Goal: Task Accomplishment & Management: Complete application form

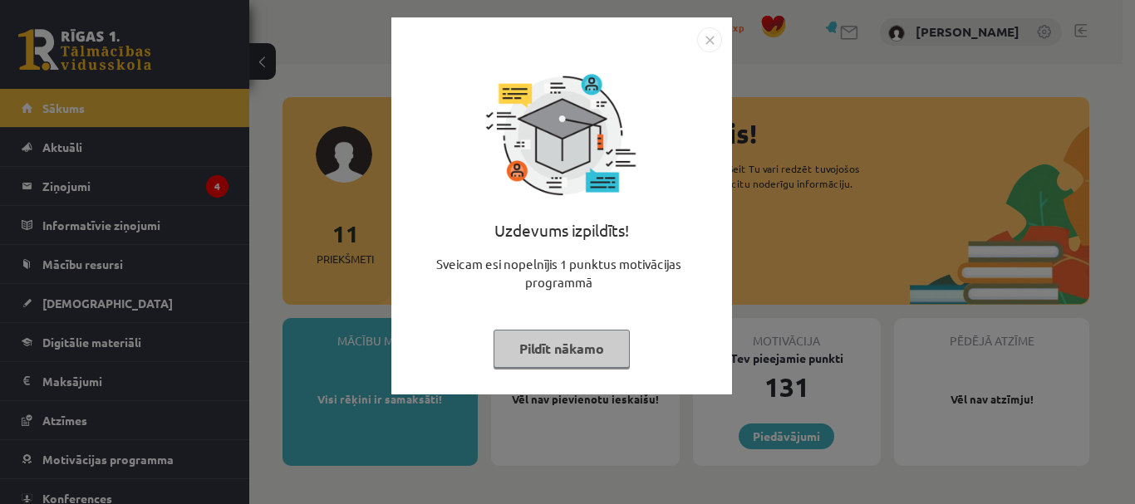
click at [567, 341] on button "Pildīt nākamo" at bounding box center [561, 349] width 136 height 38
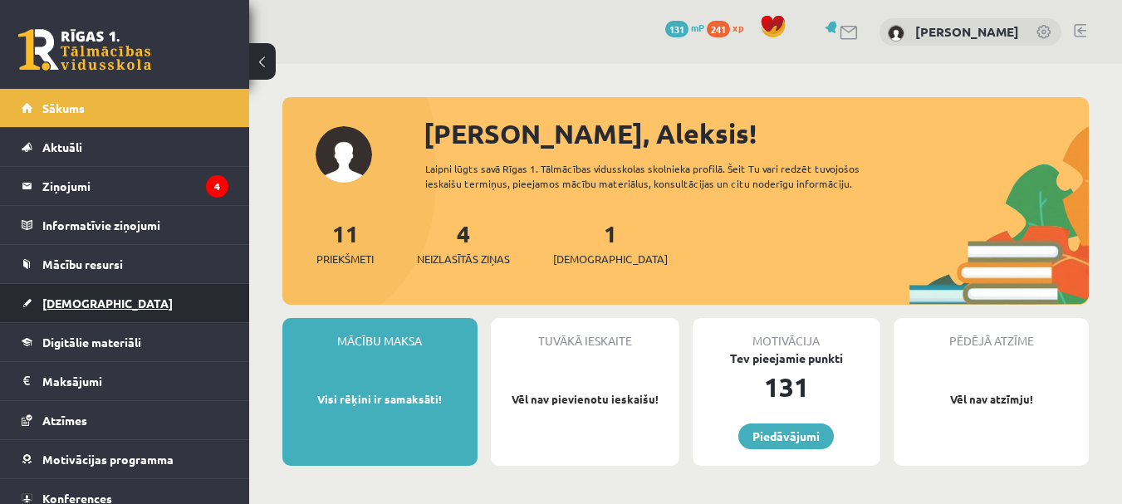
click at [71, 304] on span "[DEMOGRAPHIC_DATA]" at bounding box center [107, 303] width 130 height 15
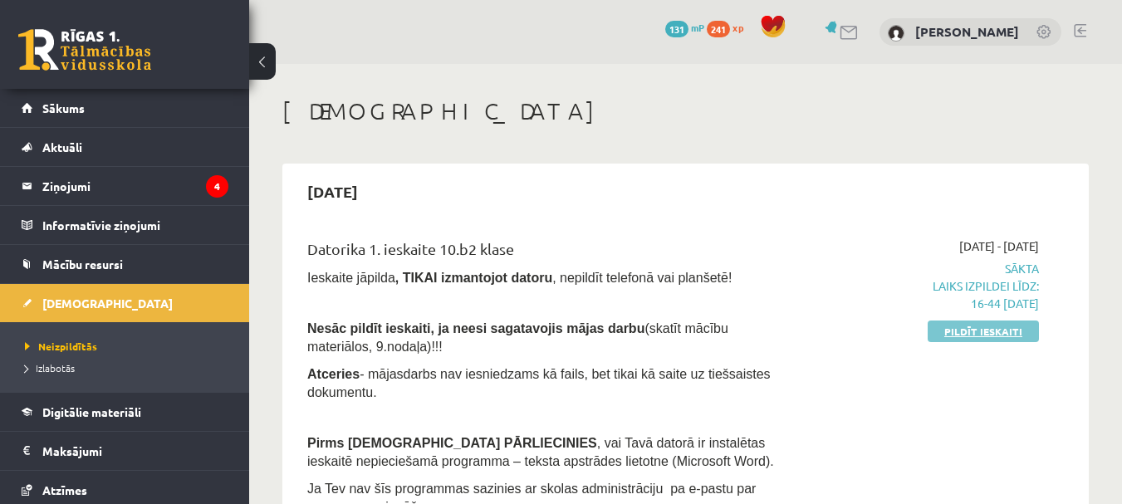
click at [963, 340] on link "Pildīt ieskaiti" at bounding box center [983, 332] width 111 height 22
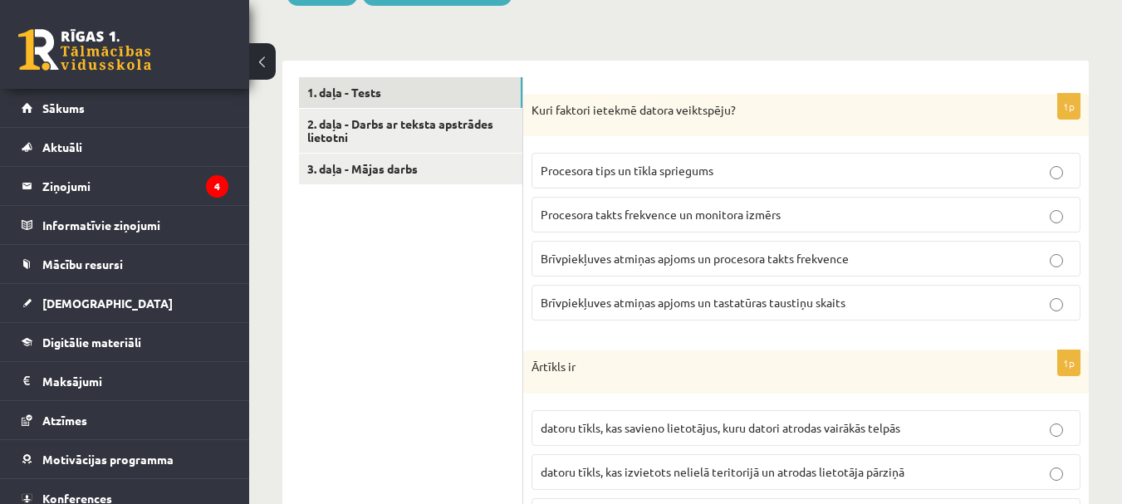
scroll to position [415, 0]
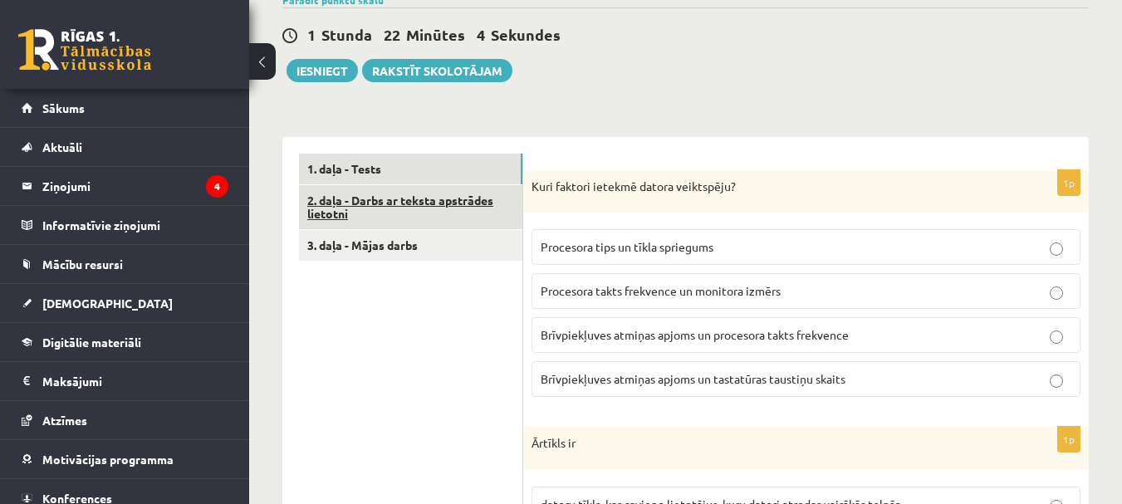
click at [395, 185] on link "2. daļa - Darbs ar teksta apstrādes lietotni" at bounding box center [410, 207] width 223 height 45
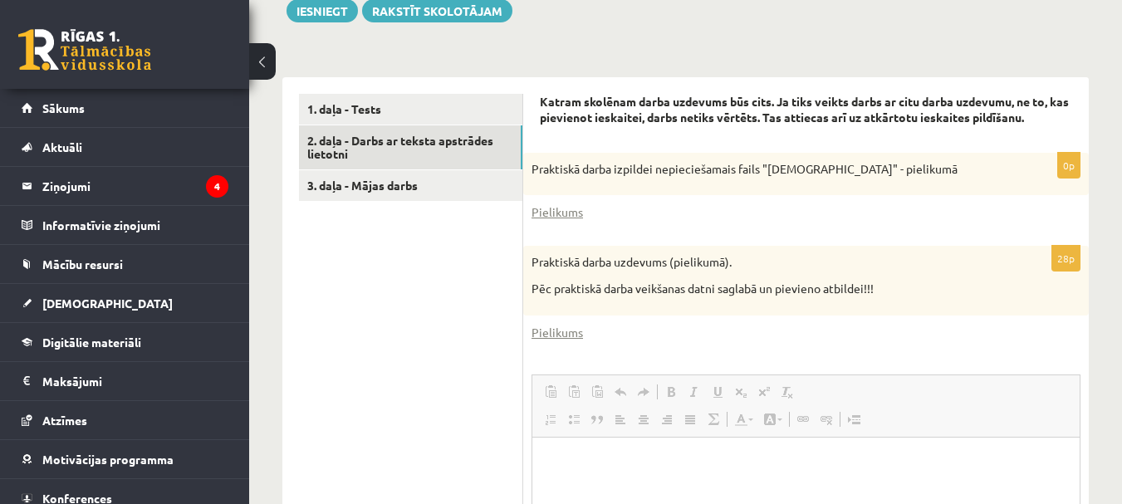
scroll to position [0, 0]
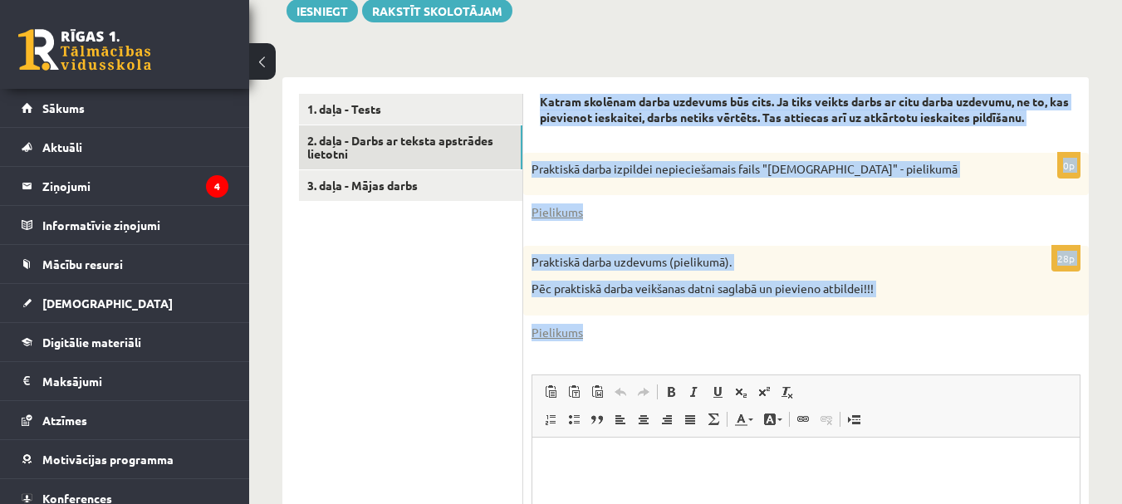
drag, startPoint x: 542, startPoint y: 81, endPoint x: 624, endPoint y: 316, distance: 249.8
click at [624, 316] on form "Katram skolēnam darba uzdevums būs cits. Ja tiks veikts darbs ar citu darba uzd…" at bounding box center [806, 407] width 532 height 626
copy form "Katram skolēnam darba uzdevums būs cits. Ja tiks veikts darbs ar citu darba uzd…"
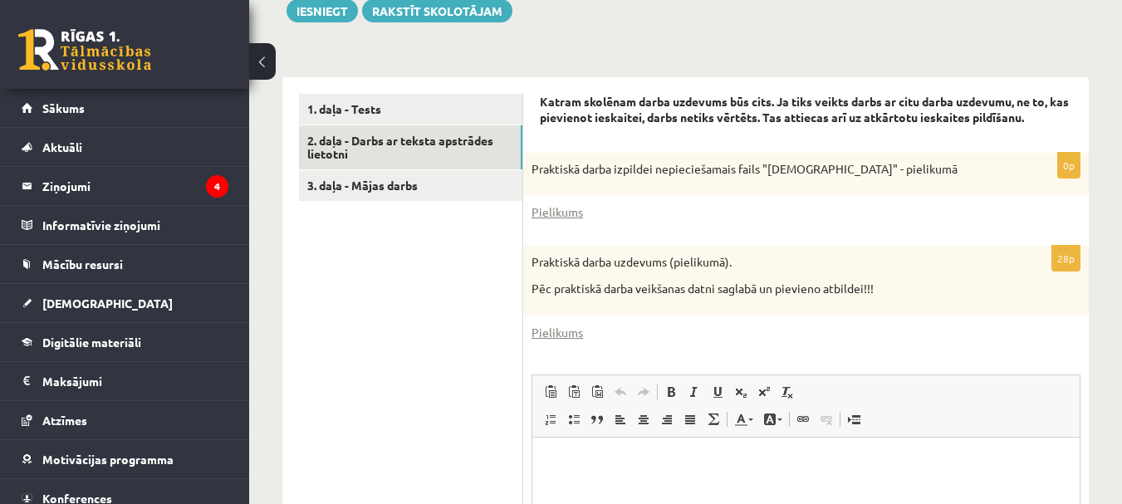
click at [624, 324] on div "Pielikums" at bounding box center [806, 332] width 549 height 17
click at [572, 324] on link "Pielikums" at bounding box center [558, 332] width 52 height 17
click at [575, 204] on link "Pielikums" at bounding box center [558, 212] width 52 height 17
click at [651, 333] on div "28p Praktiskā darba uzdevums (pielikumā). Pēc praktiskā darba veikšanas datni s…" at bounding box center [806, 483] width 566 height 474
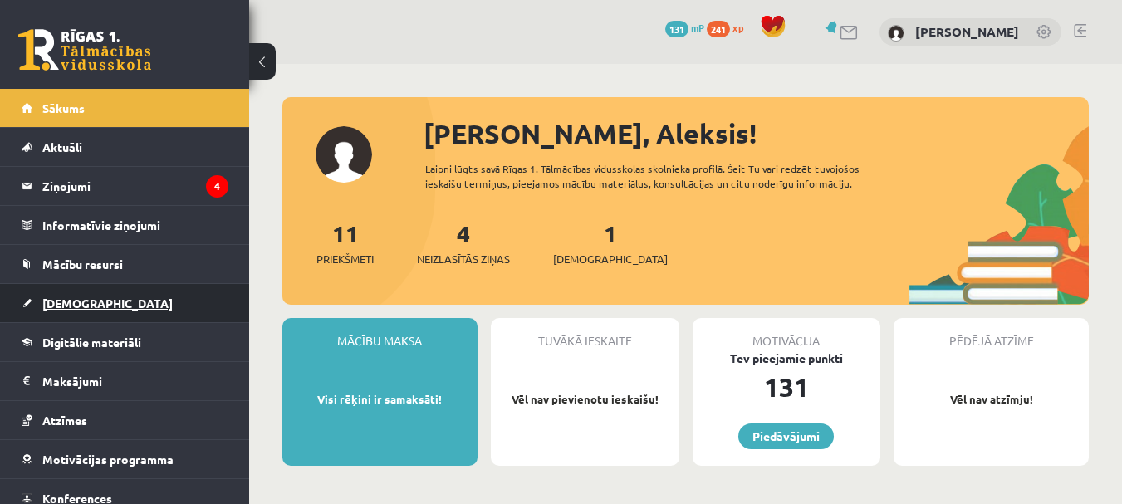
click at [125, 293] on link "[DEMOGRAPHIC_DATA]" at bounding box center [125, 303] width 207 height 38
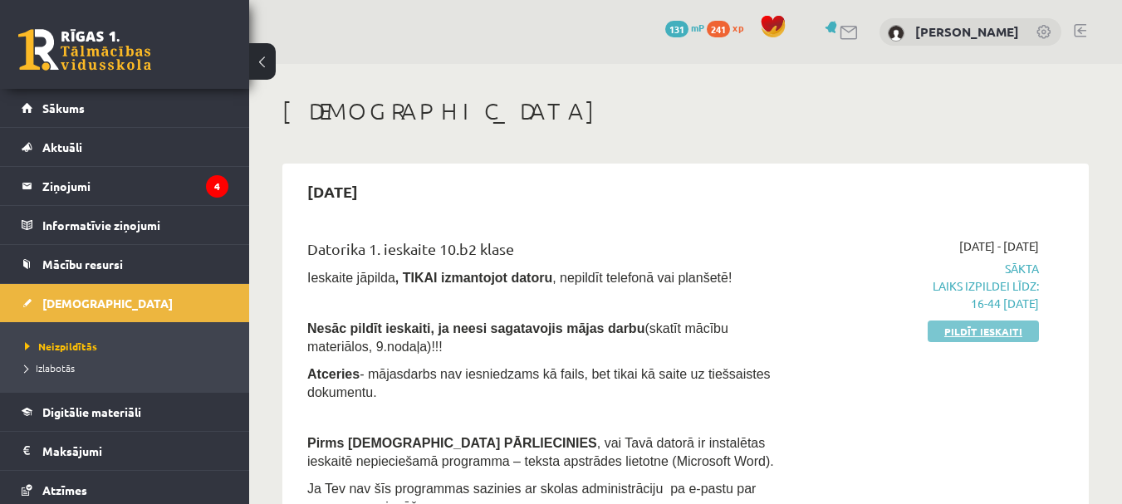
click at [995, 332] on link "Pildīt ieskaiti" at bounding box center [983, 332] width 111 height 22
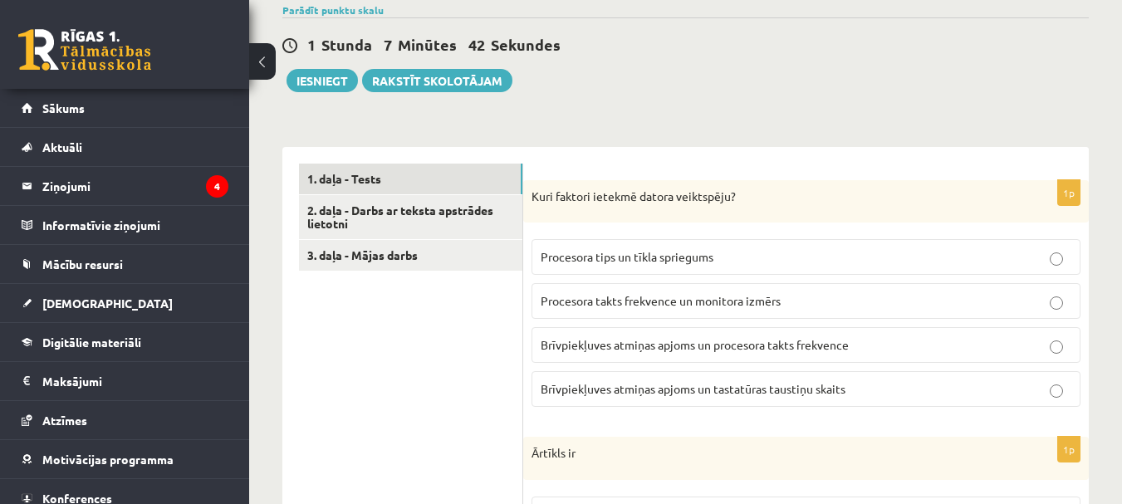
scroll to position [415, 0]
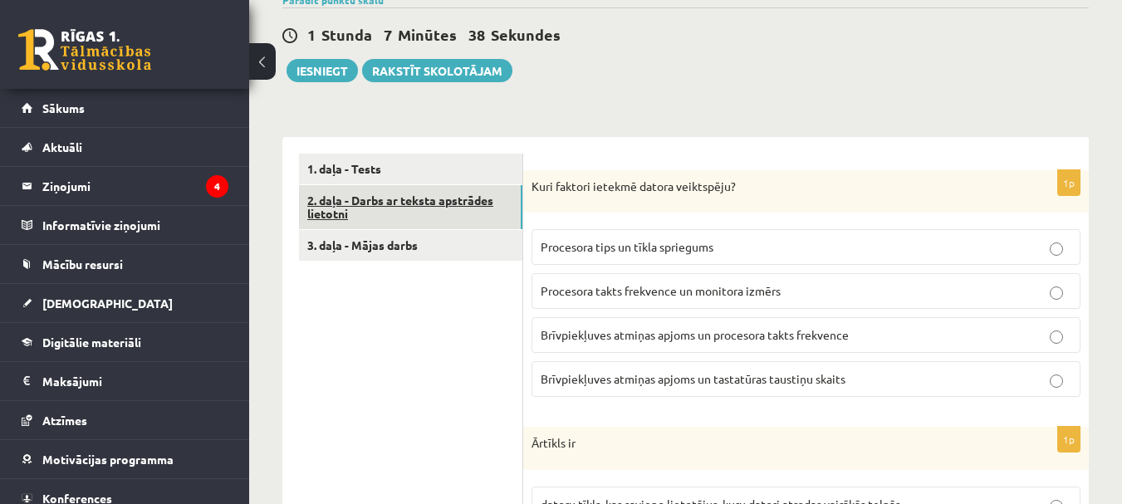
click at [370, 193] on link "2. daļa - Darbs ar teksta apstrādes lietotni" at bounding box center [410, 207] width 223 height 45
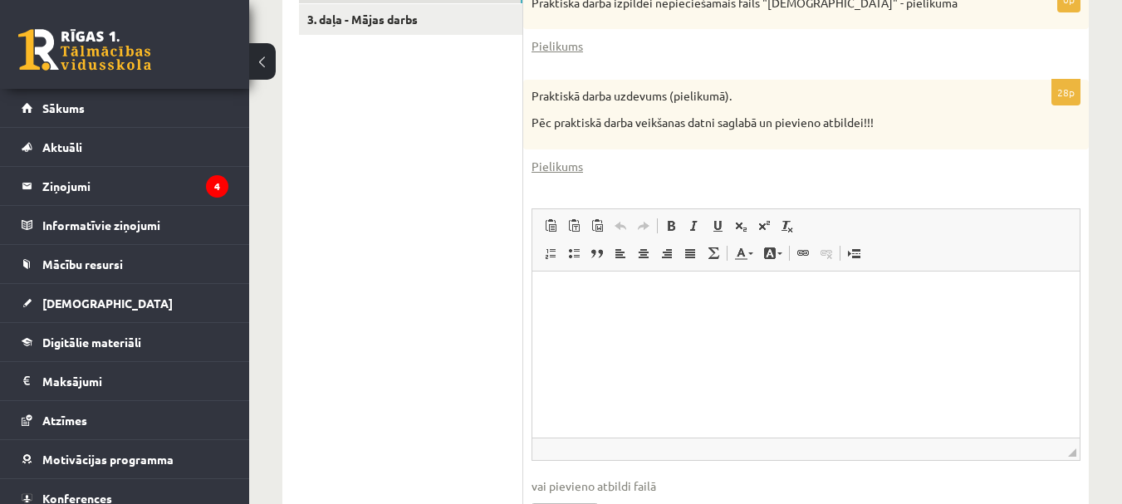
scroll to position [724, 0]
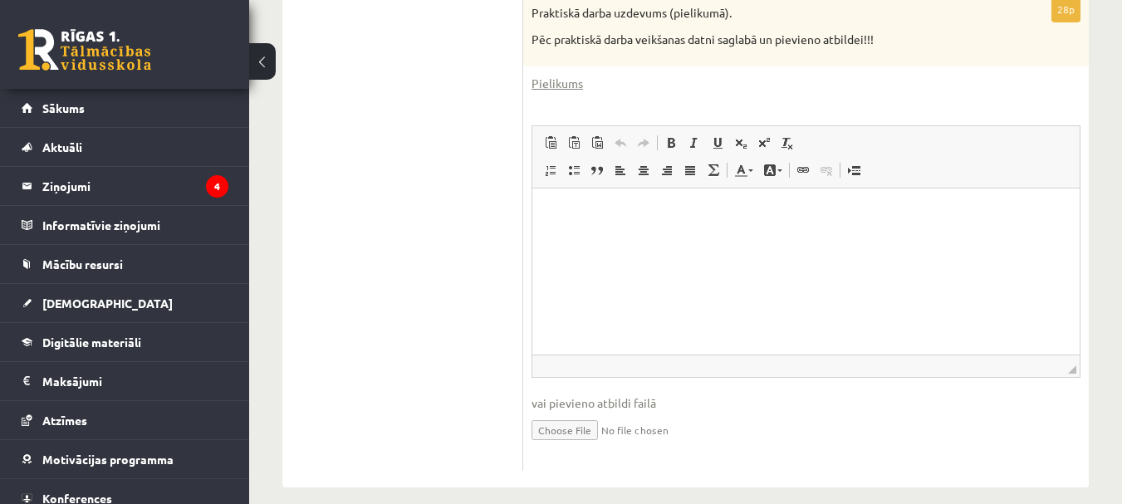
click at [571, 412] on input "file" at bounding box center [806, 429] width 549 height 34
type input "**********"
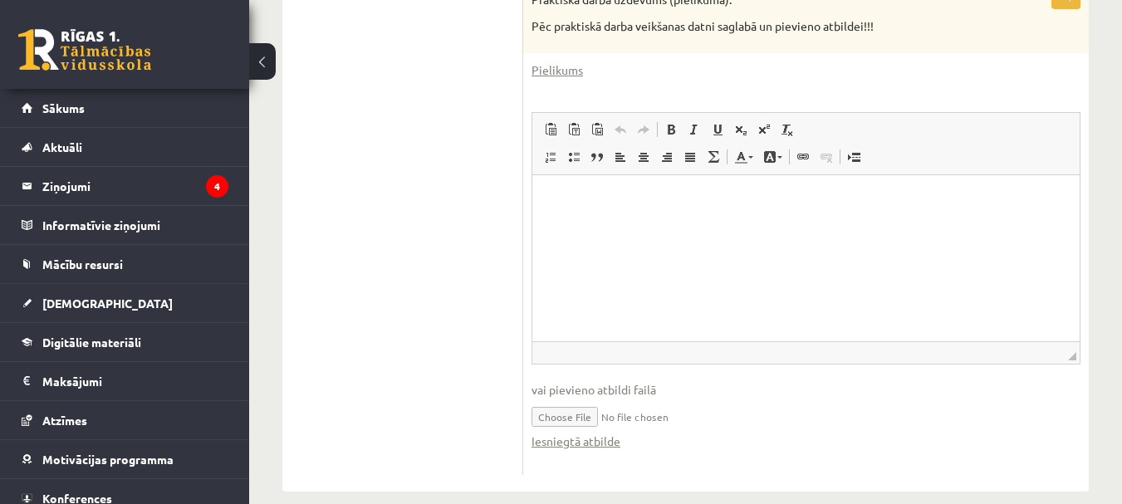
scroll to position [742, 0]
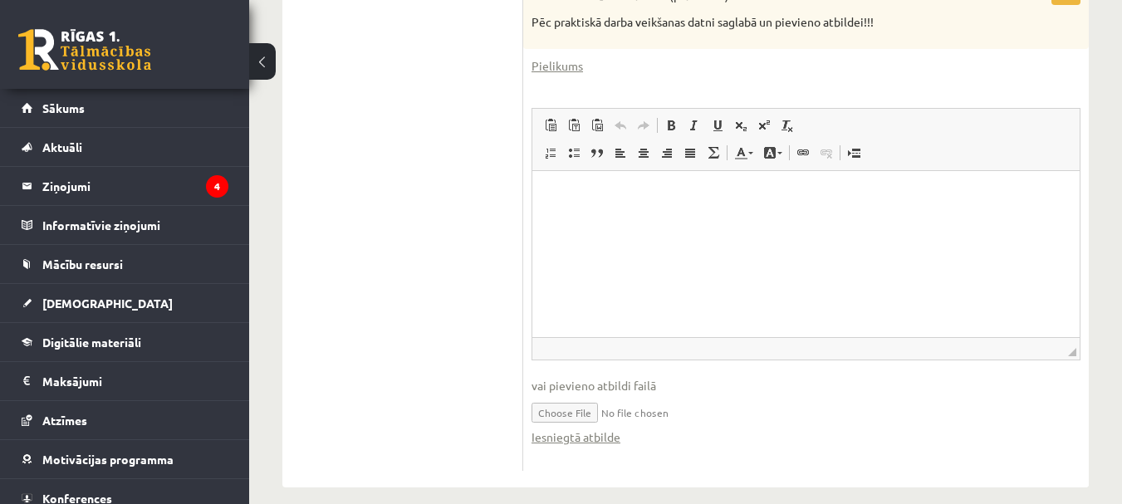
click at [621, 395] on input "file" at bounding box center [806, 412] width 549 height 34
click at [567, 399] on input "file" at bounding box center [806, 412] width 549 height 34
type input "**********"
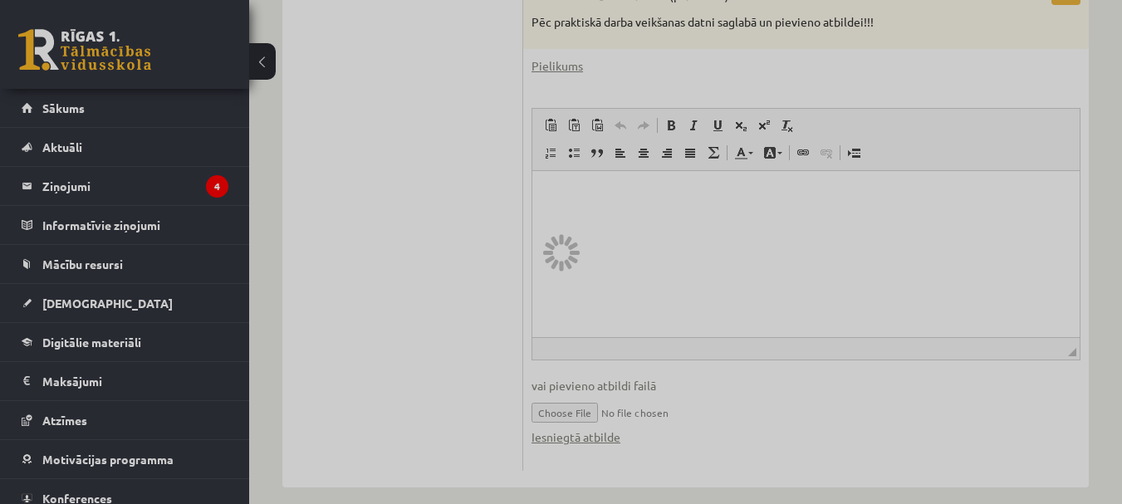
click at [535, 272] on div at bounding box center [561, 252] width 1122 height 504
click at [366, 239] on div at bounding box center [561, 252] width 1122 height 504
click at [366, 238] on div at bounding box center [561, 252] width 1122 height 504
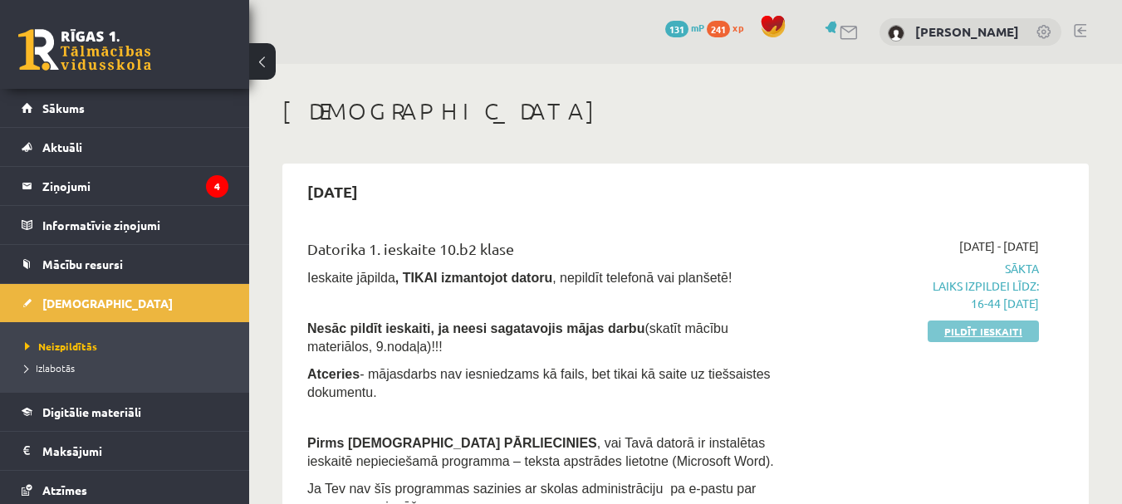
click at [1007, 333] on link "Pildīt ieskaiti" at bounding box center [983, 332] width 111 height 22
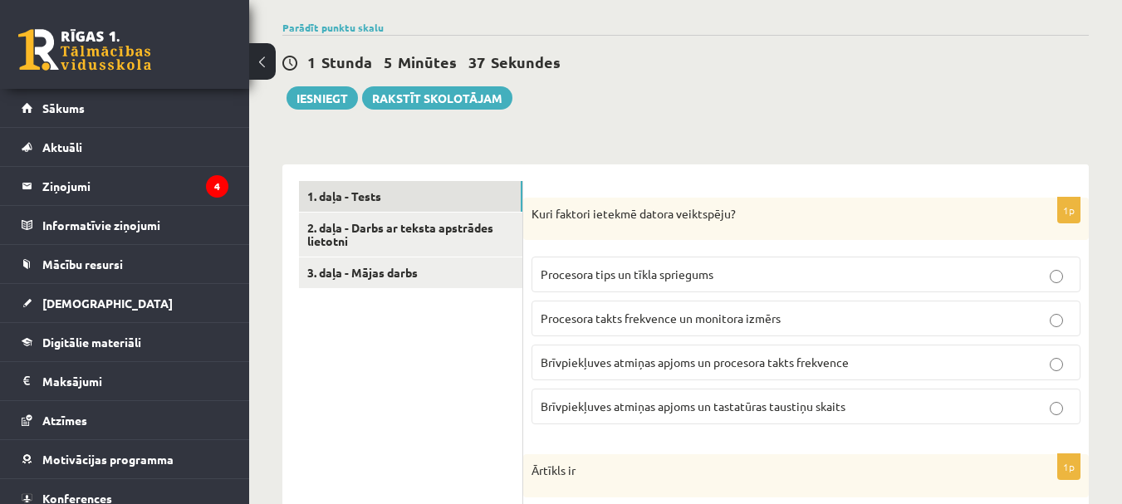
scroll to position [249, 0]
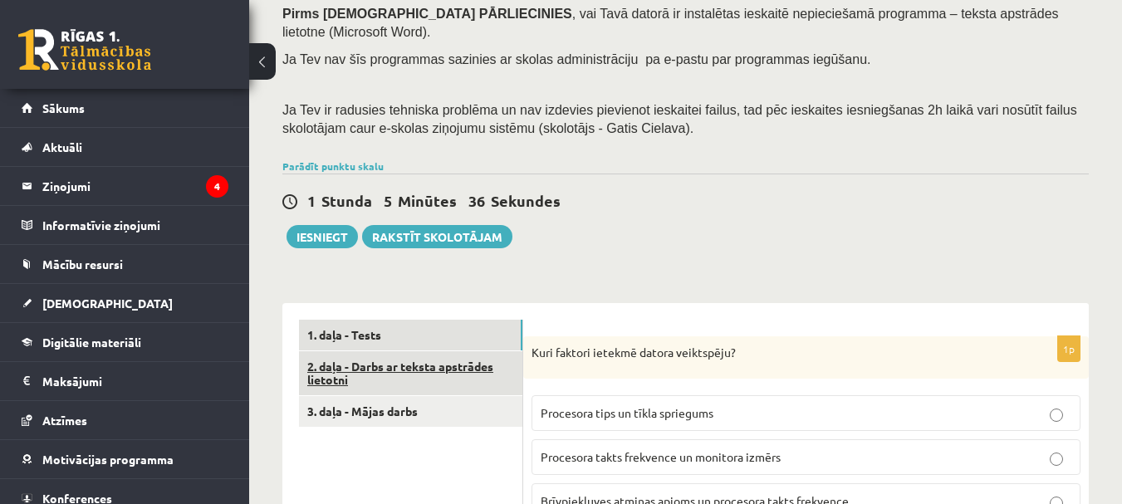
click at [419, 351] on link "2. daļa - Darbs ar teksta apstrādes lietotni" at bounding box center [410, 373] width 223 height 45
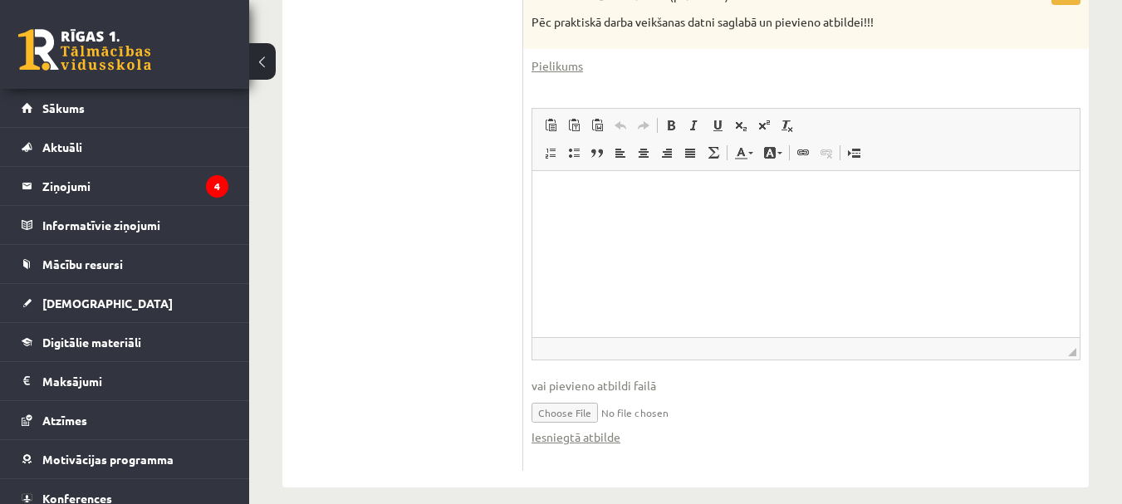
scroll to position [0, 0]
click at [560, 395] on input "file" at bounding box center [806, 412] width 549 height 34
type input "**********"
click at [544, 429] on link "Iesniegtā atbilde" at bounding box center [576, 437] width 89 height 17
click at [452, 335] on ul "1. daļa - Tests 2. daļa - Darbs ar teksta apstrādes lietotni 3. daļa - Mājas da…" at bounding box center [411, 149] width 224 height 644
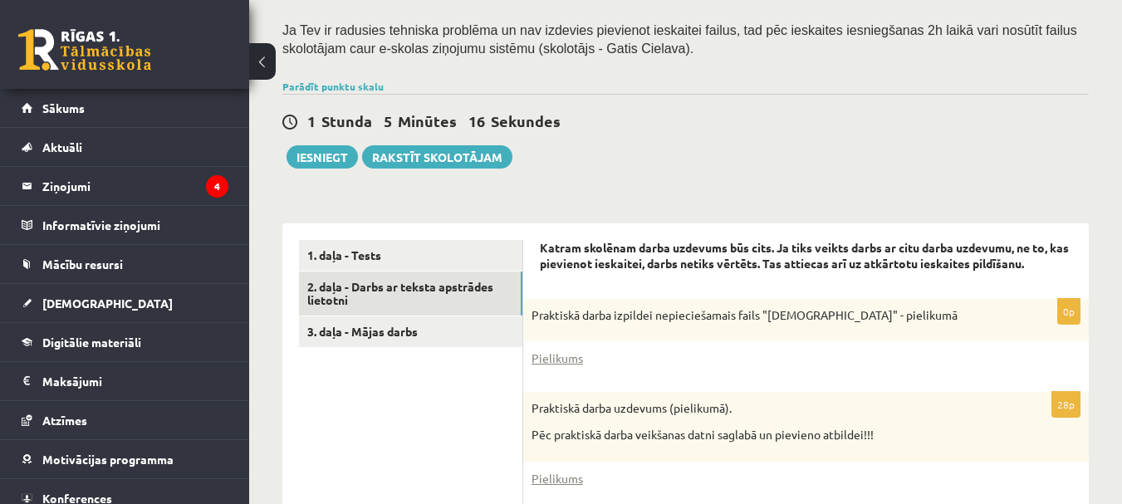
scroll to position [326, 0]
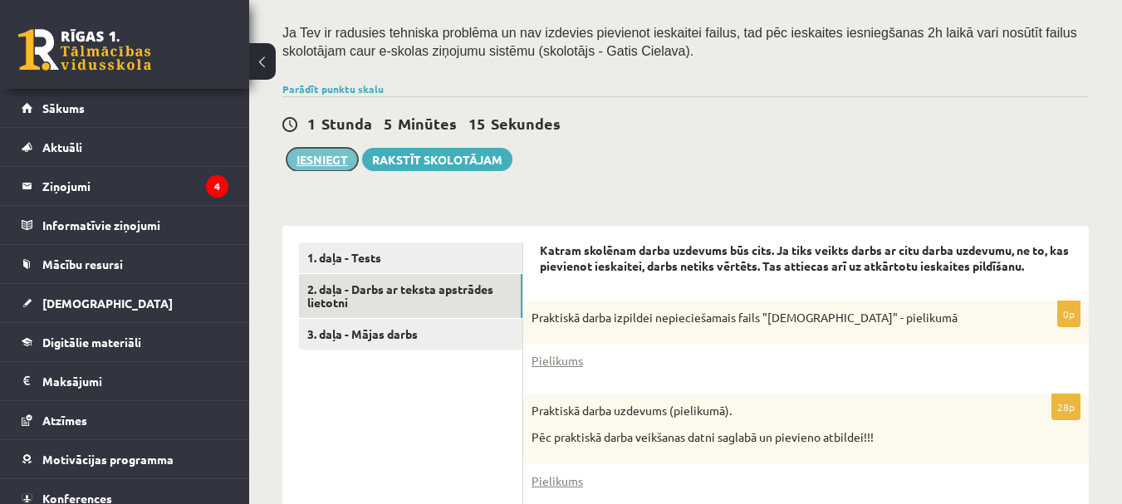
click at [338, 148] on button "Iesniegt" at bounding box center [322, 159] width 71 height 23
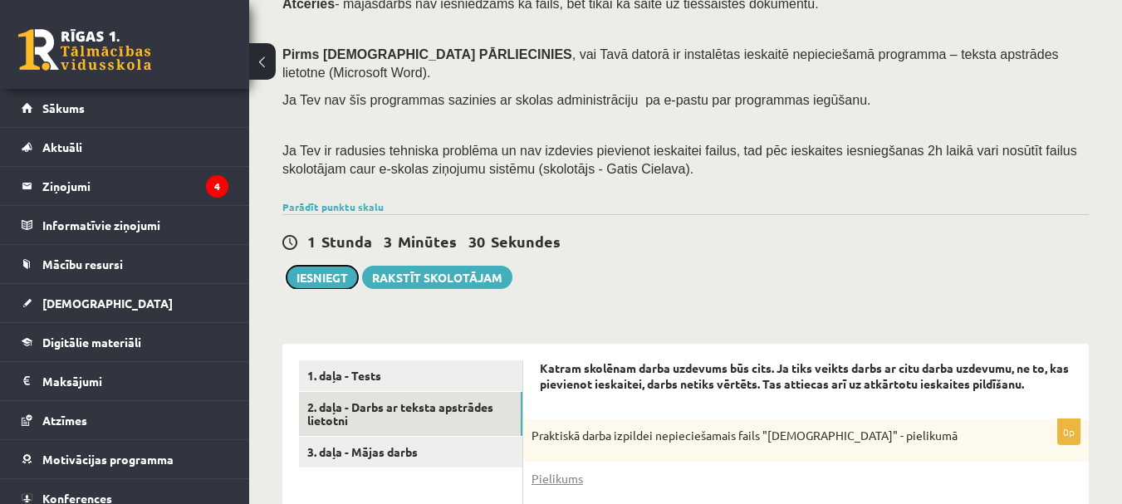
scroll to position [249, 0]
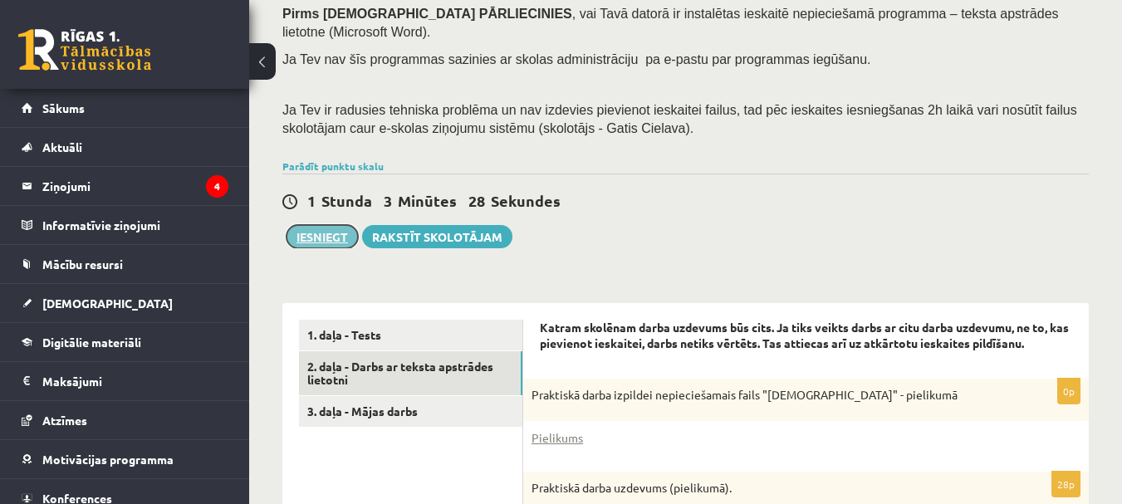
click at [340, 225] on button "Iesniegt" at bounding box center [322, 236] width 71 height 23
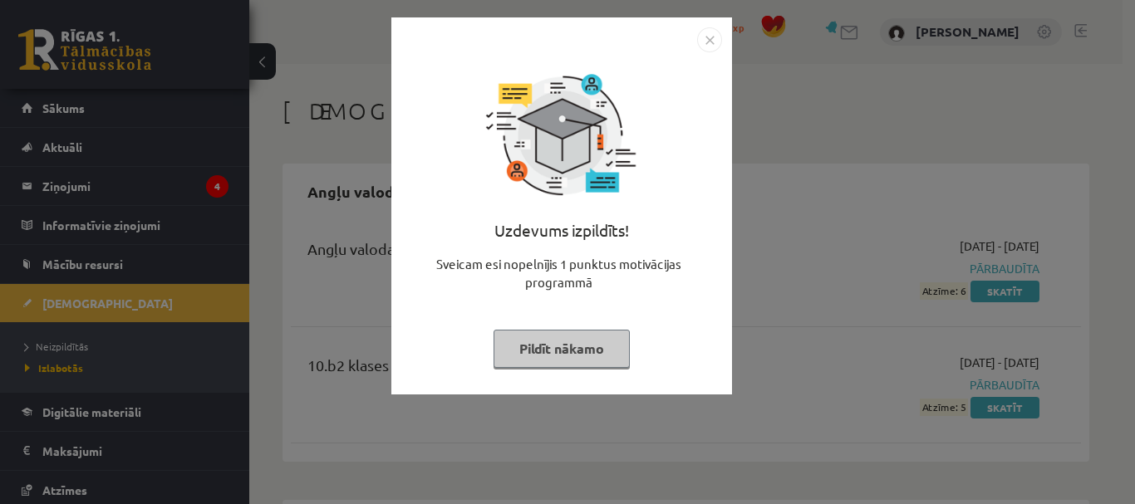
click at [551, 346] on button "Pildīt nākamo" at bounding box center [561, 349] width 136 height 38
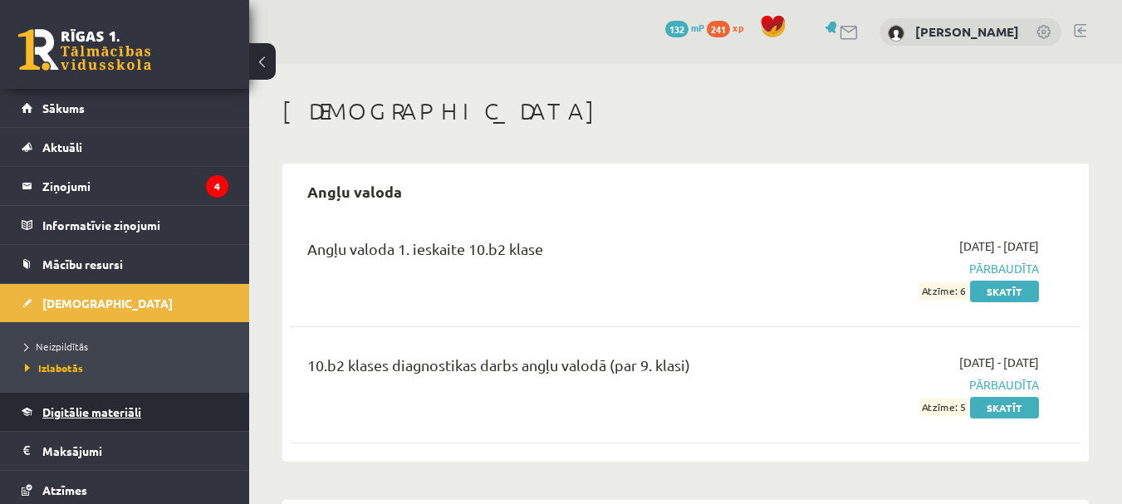
click at [76, 411] on span "Digitālie materiāli" at bounding box center [91, 412] width 99 height 15
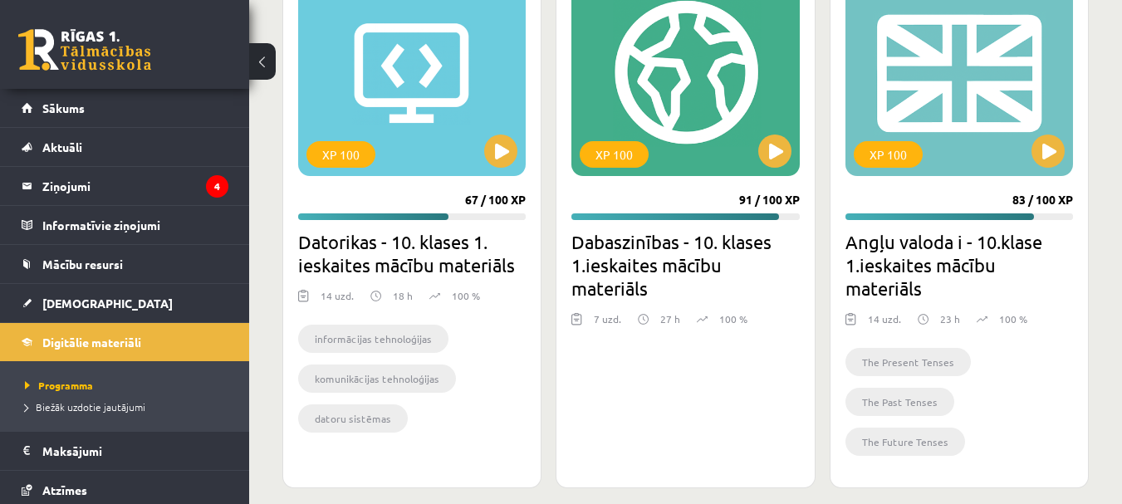
scroll to position [632, 0]
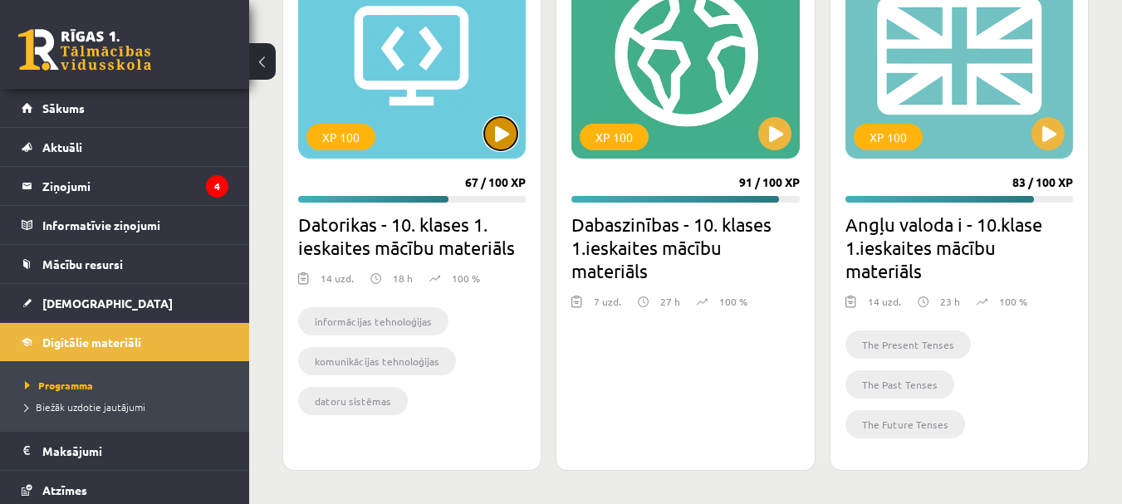
click at [489, 132] on button at bounding box center [500, 133] width 33 height 33
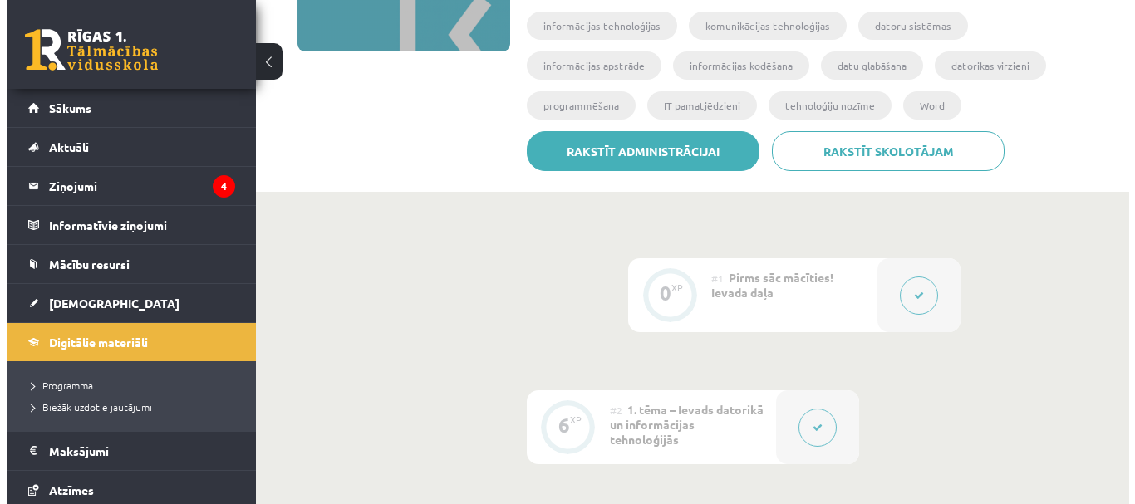
scroll to position [332, 0]
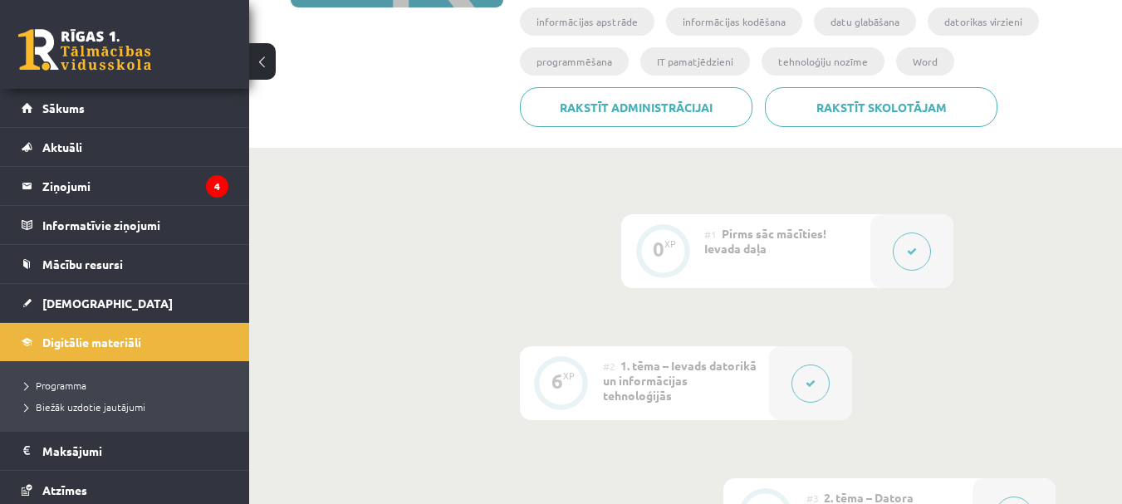
click at [927, 252] on button at bounding box center [912, 252] width 38 height 38
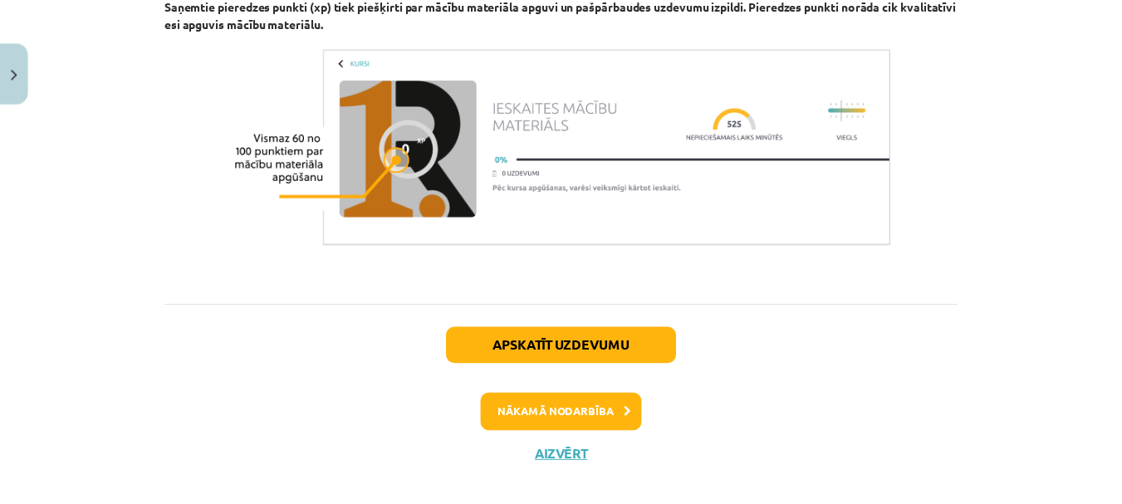
scroll to position [1311, 0]
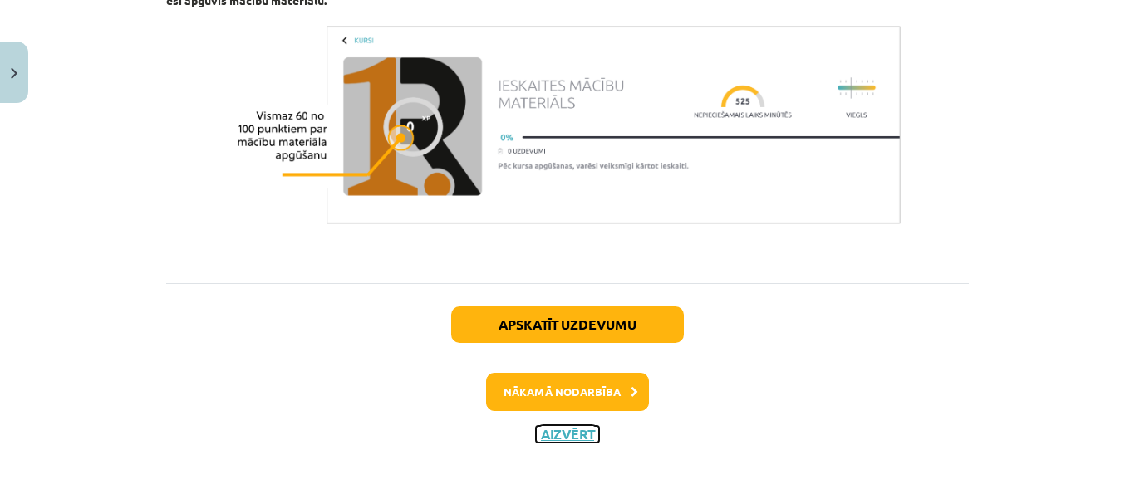
click at [561, 429] on button "Aizvērt" at bounding box center [567, 434] width 63 height 17
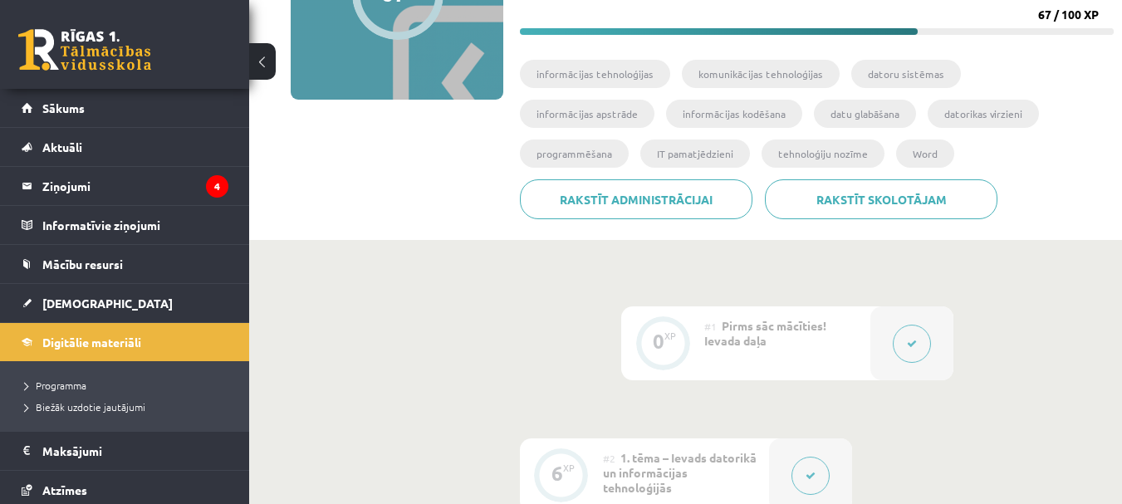
scroll to position [0, 0]
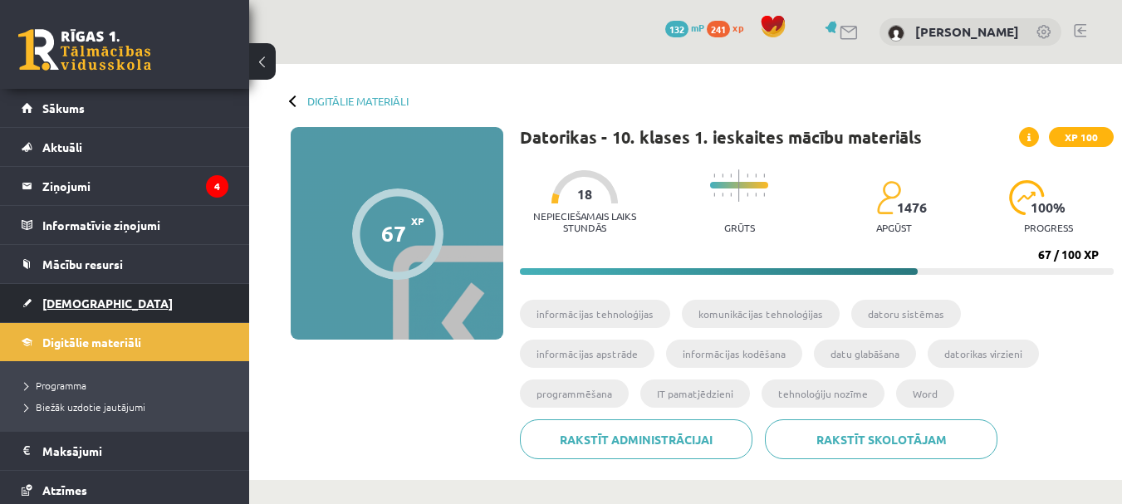
click at [70, 300] on span "[DEMOGRAPHIC_DATA]" at bounding box center [107, 303] width 130 height 15
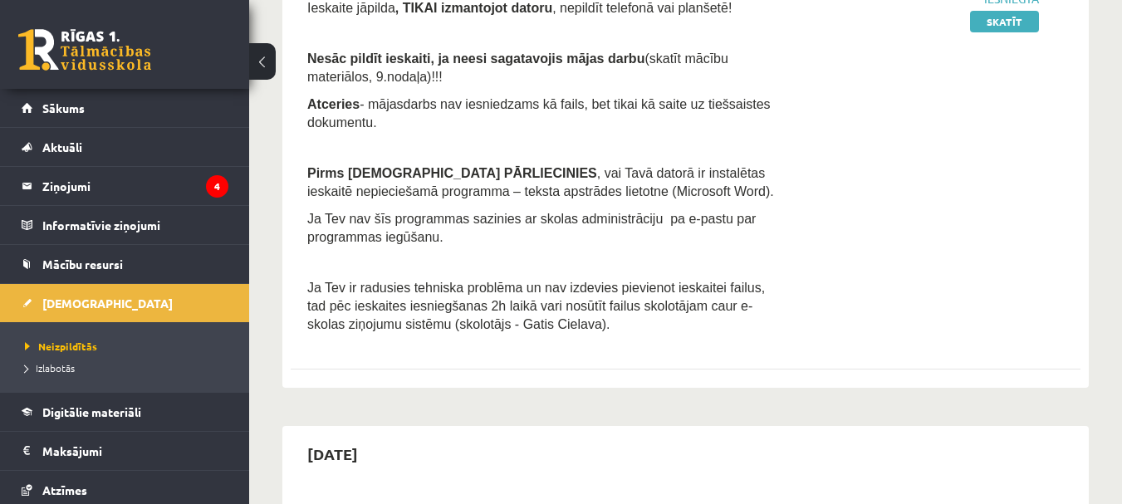
scroll to position [332, 0]
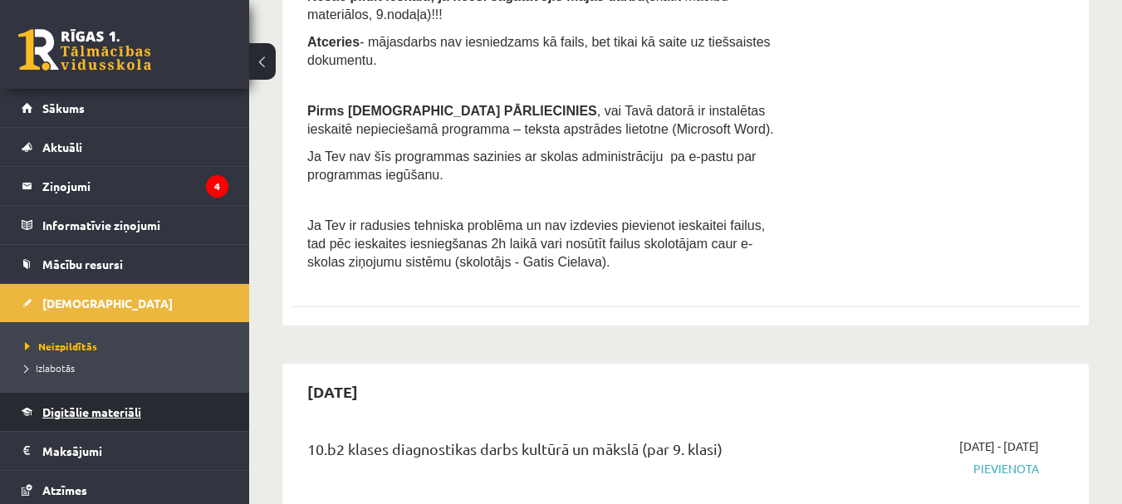
click at [54, 400] on link "Digitālie materiāli" at bounding box center [125, 412] width 207 height 38
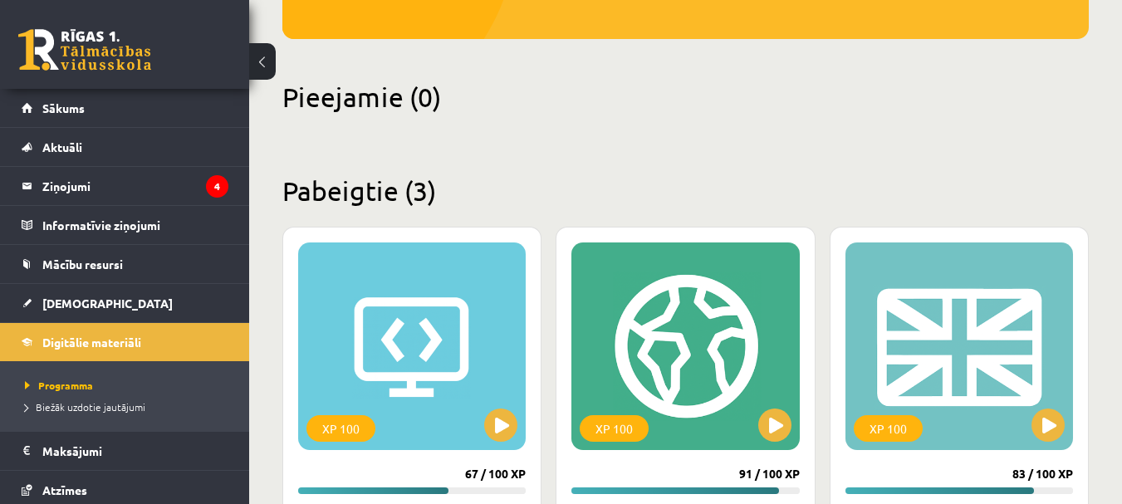
scroll to position [51, 0]
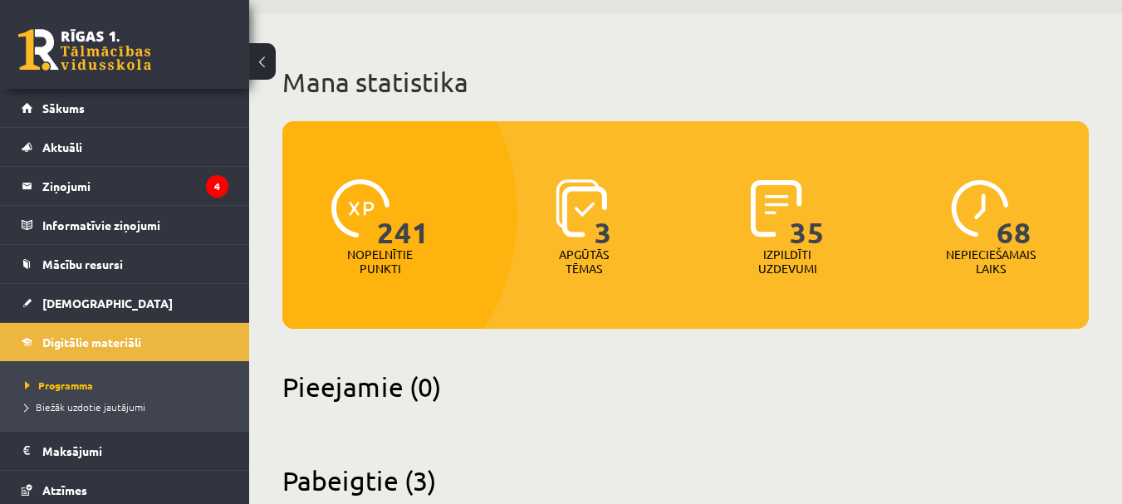
click at [773, 255] on p "Izpildīti uzdevumi" at bounding box center [787, 262] width 65 height 28
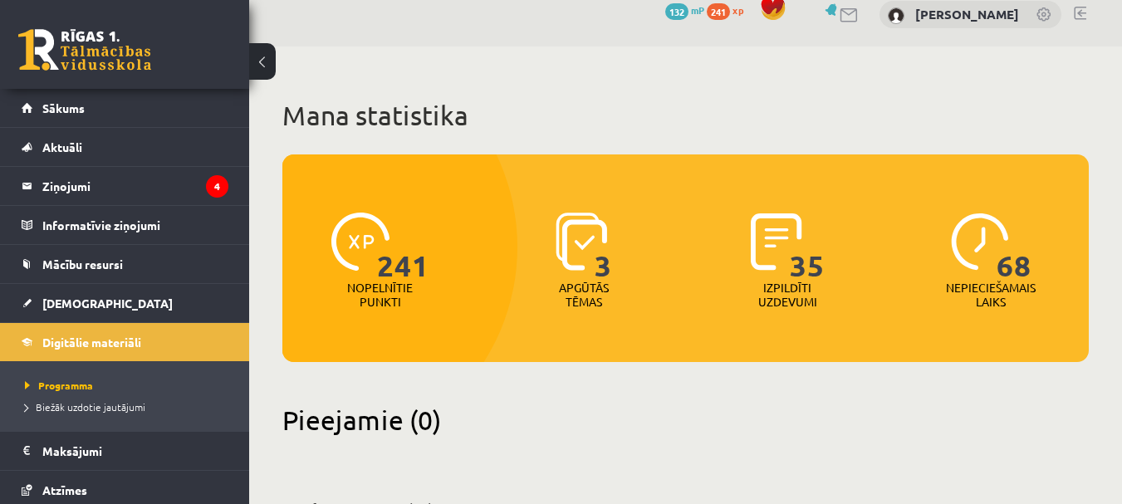
scroll to position [0, 0]
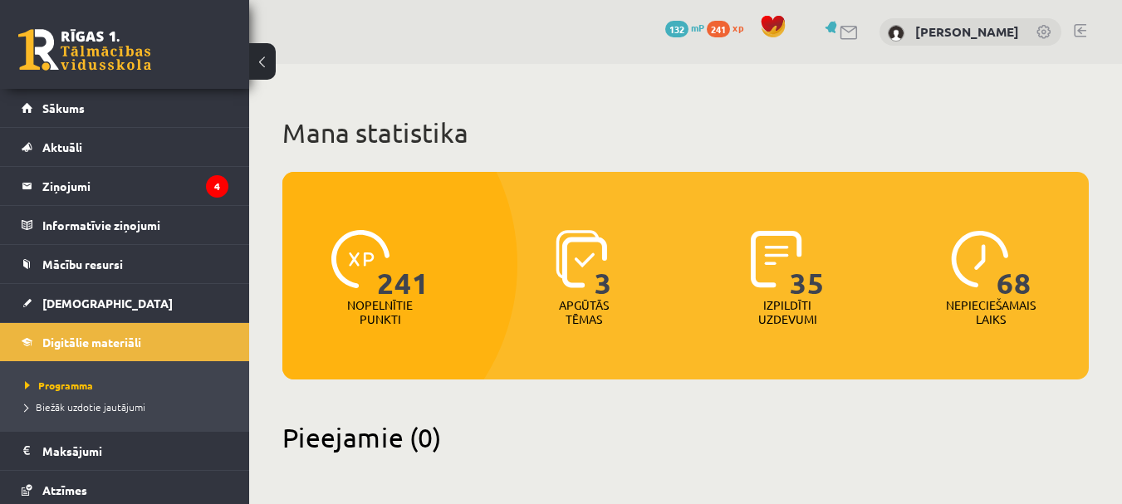
click at [842, 24] on link at bounding box center [833, 27] width 17 height 12
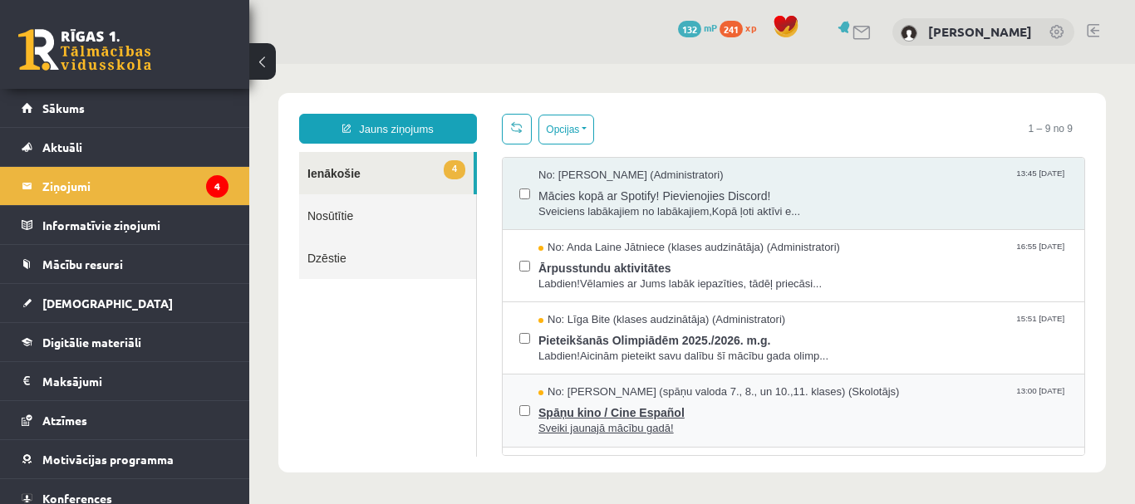
click at [719, 397] on span "No: [PERSON_NAME] (spāņu valoda 7., 8., un 10.,11. klases) (Skolotājs)" at bounding box center [718, 393] width 361 height 16
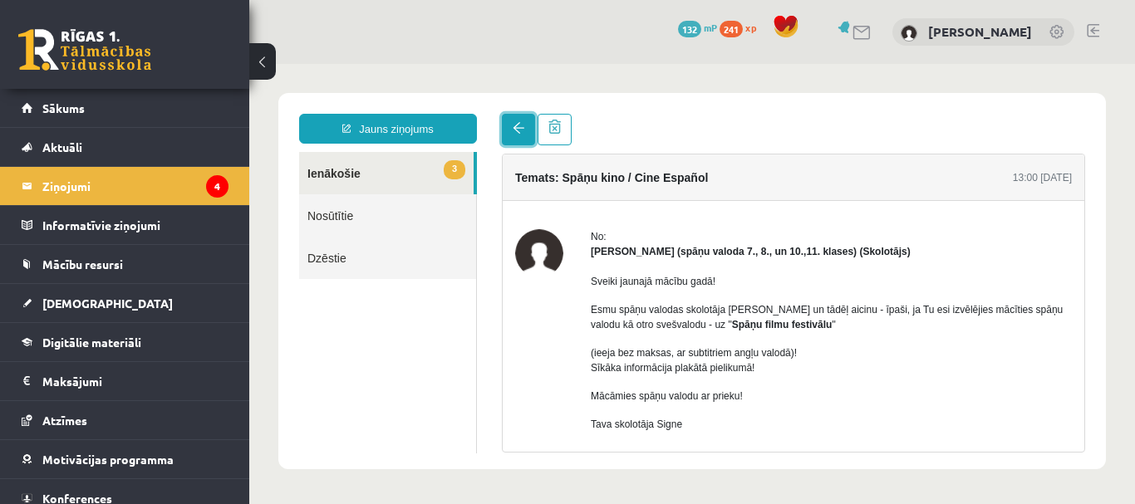
click at [514, 133] on span at bounding box center [519, 128] width 12 height 12
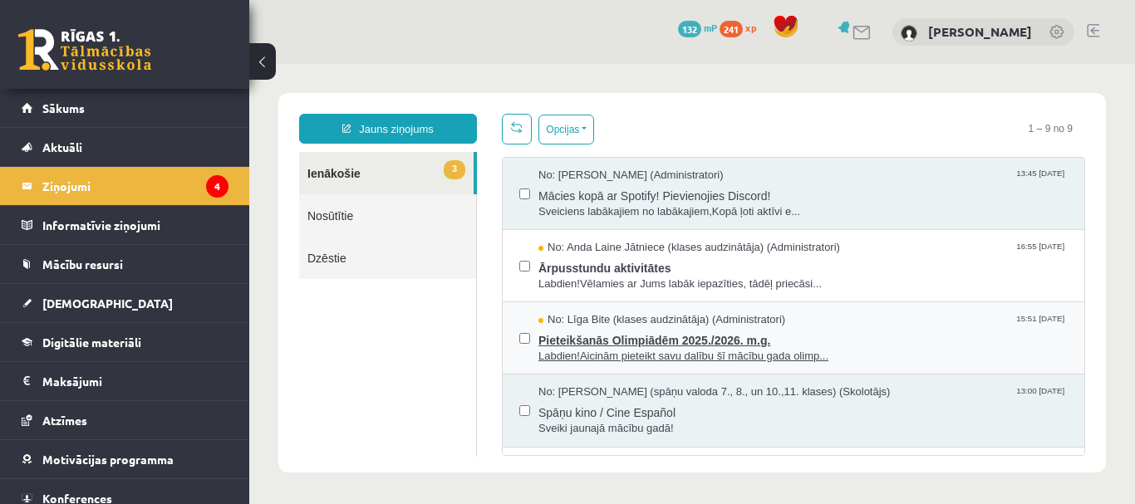
click at [661, 319] on span "No: Līga Bite (klases audzinātāja) (Administratori)" at bounding box center [661, 320] width 247 height 16
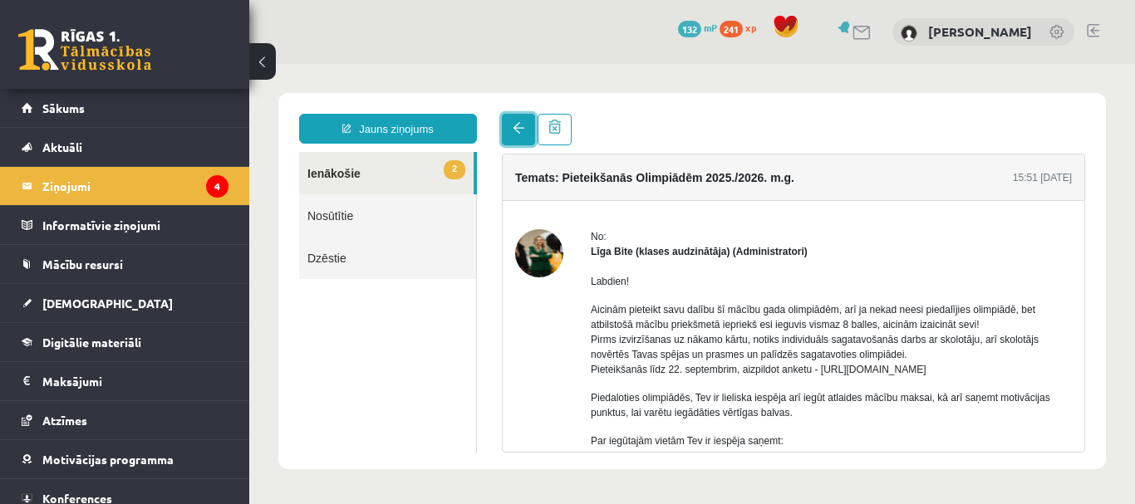
click at [519, 132] on span at bounding box center [519, 128] width 12 height 12
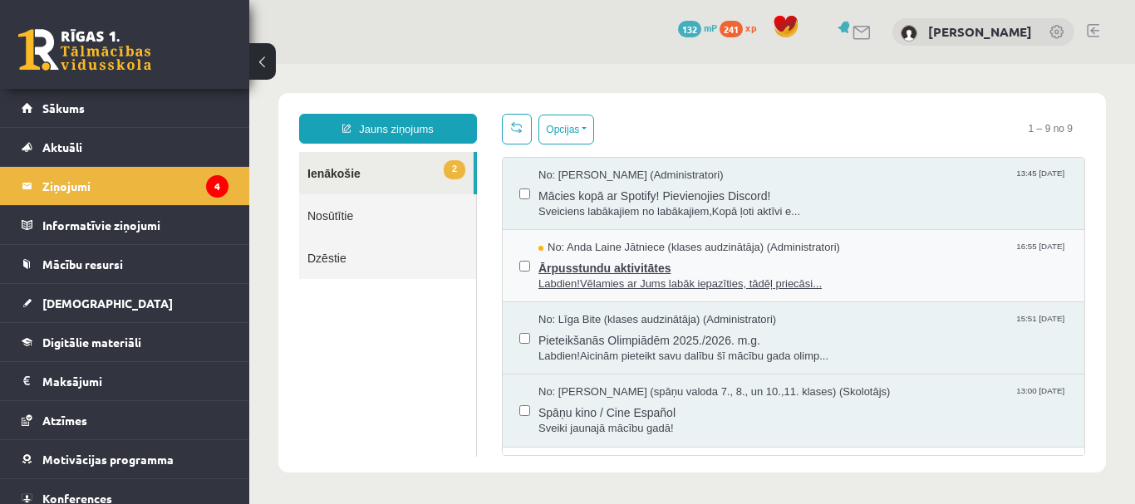
click at [682, 251] on span "No: Anda Laine Jātniece (klases audzinātāja) (Administratori)" at bounding box center [689, 248] width 302 height 16
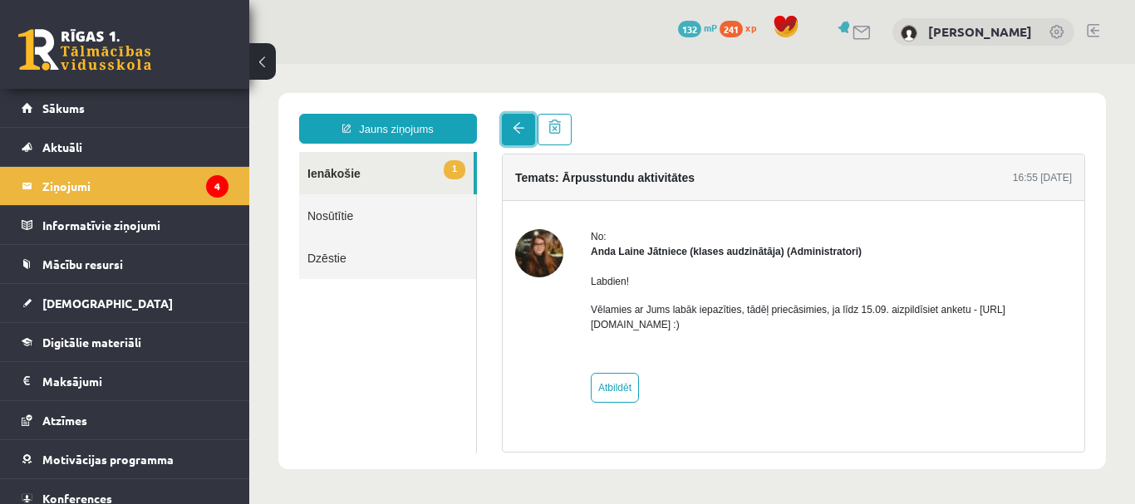
click at [513, 130] on span at bounding box center [519, 128] width 12 height 12
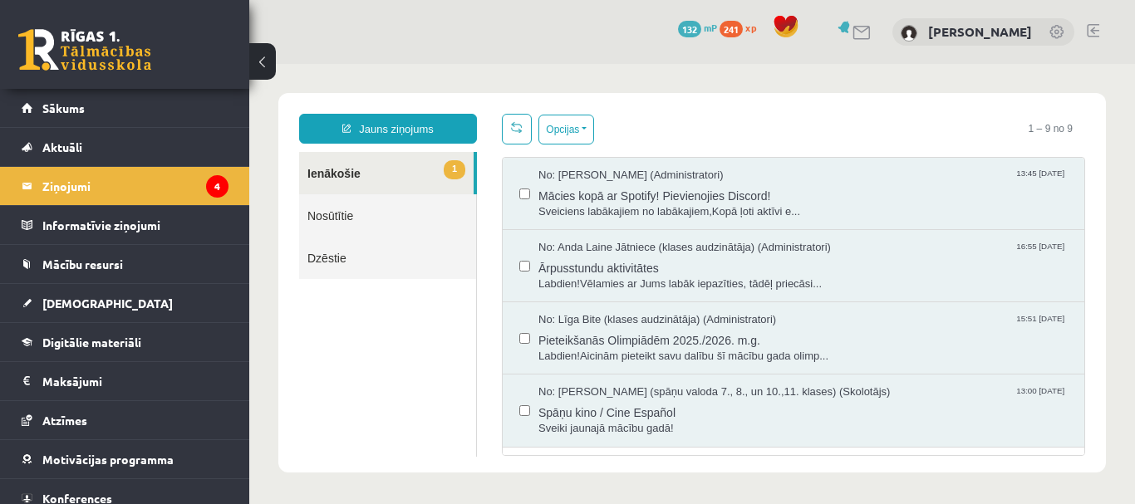
click at [385, 186] on link "1 Ienākošie" at bounding box center [386, 173] width 174 height 42
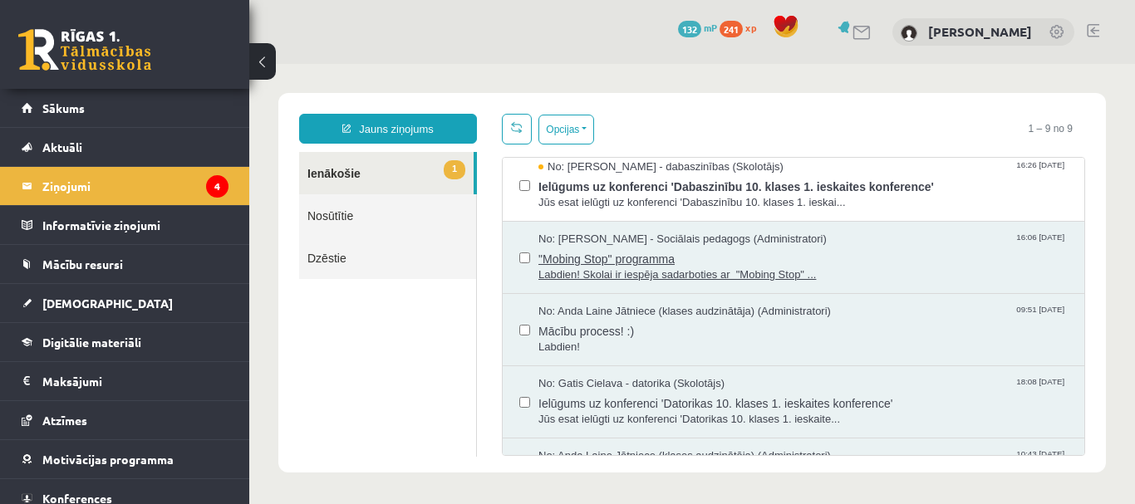
scroll to position [270, 0]
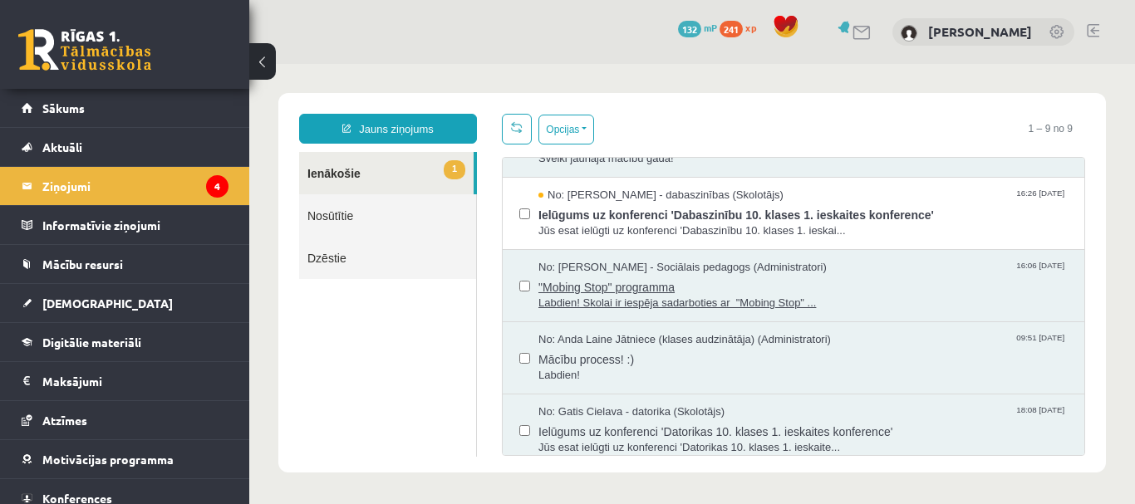
click at [581, 212] on span "Ielūgums uz konferenci 'Dabaszinību 10. klases 1. ieskaites konference'" at bounding box center [802, 213] width 529 height 21
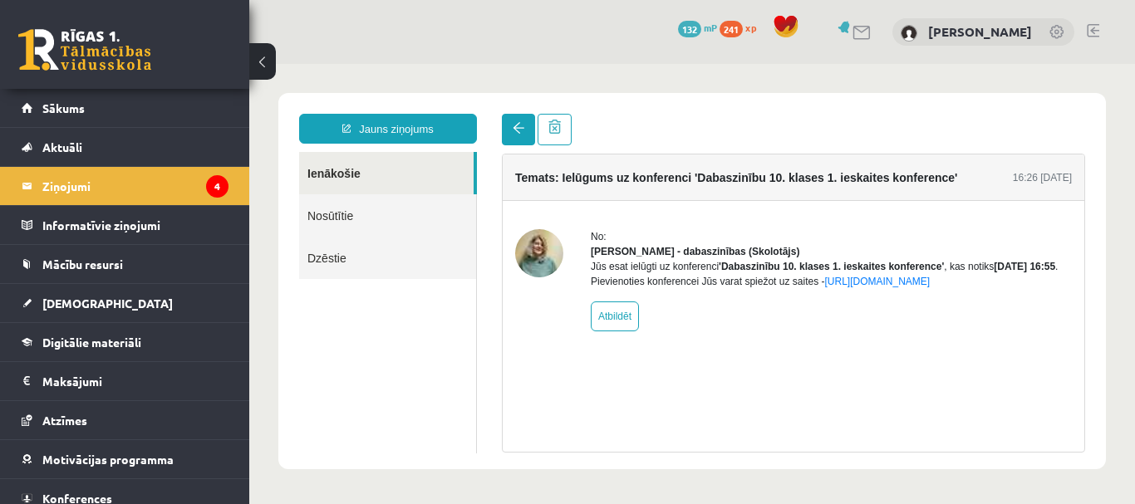
scroll to position [0, 0]
click at [523, 135] on link at bounding box center [518, 130] width 33 height 32
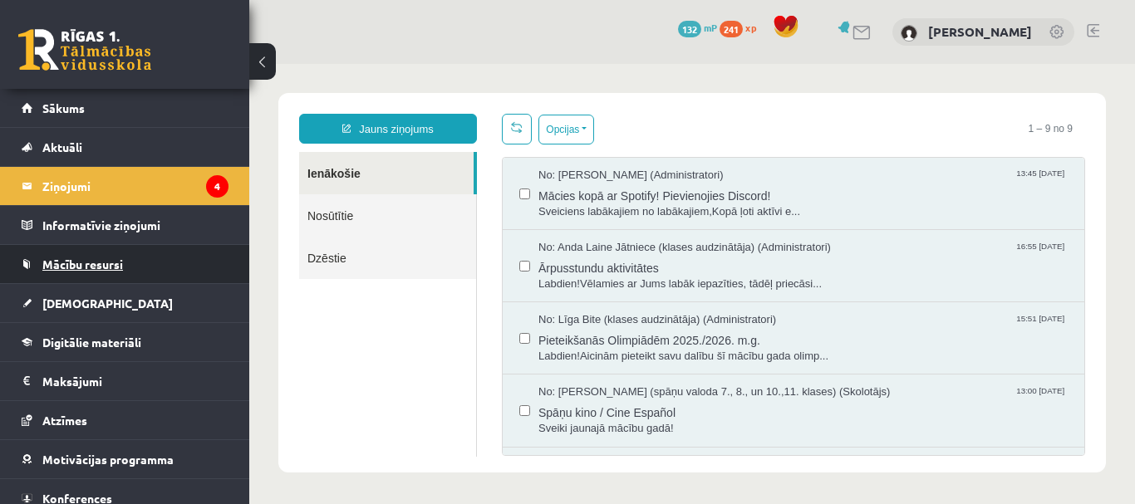
click at [90, 278] on link "Mācību resursi" at bounding box center [125, 264] width 207 height 38
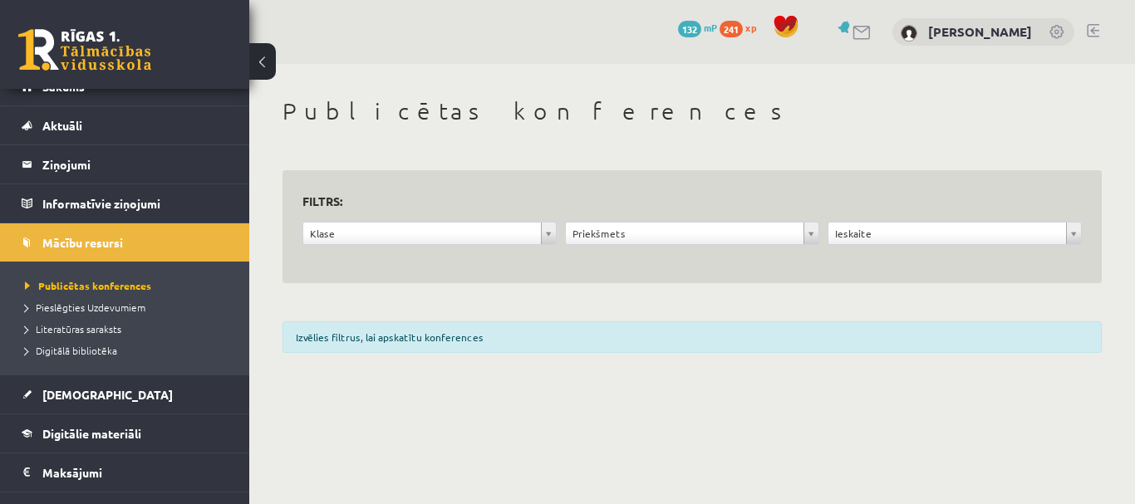
scroll to position [83, 0]
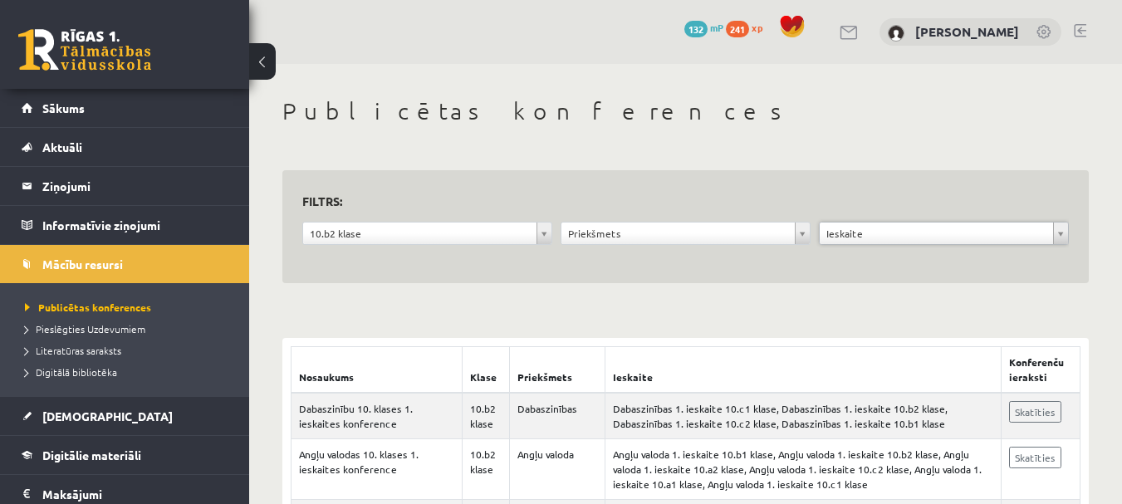
click at [62, 37] on link at bounding box center [84, 50] width 133 height 42
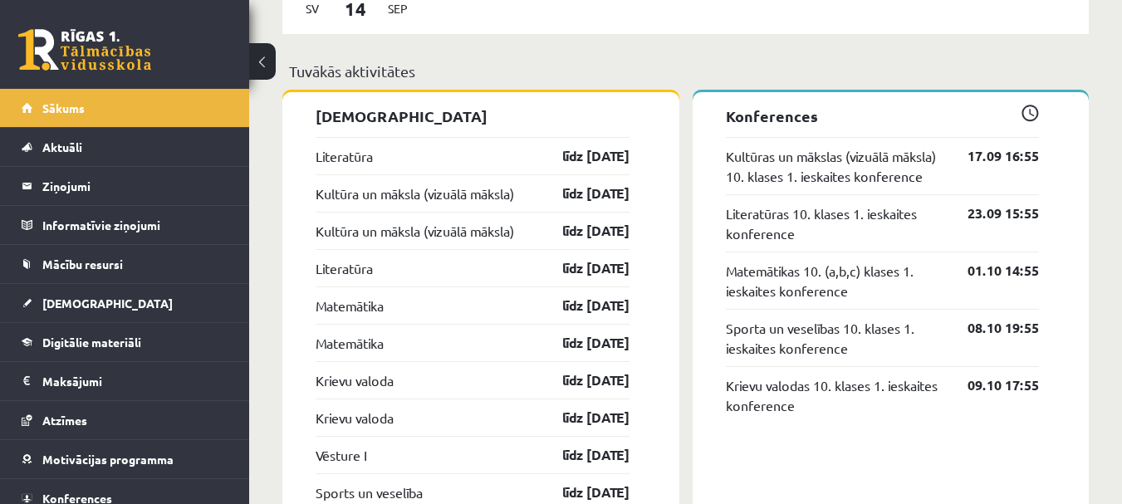
scroll to position [1412, 0]
